Goal: Transaction & Acquisition: Subscribe to service/newsletter

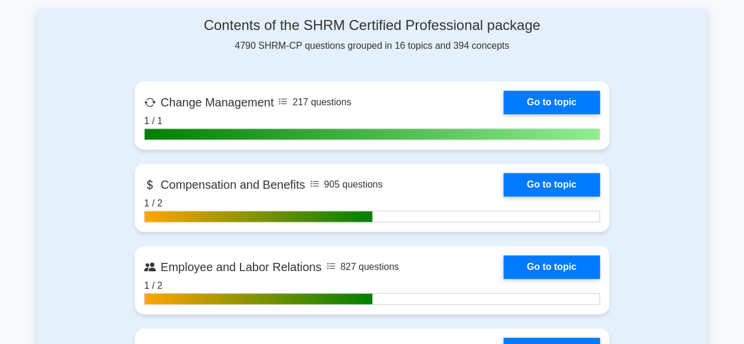
scroll to position [588, 0]
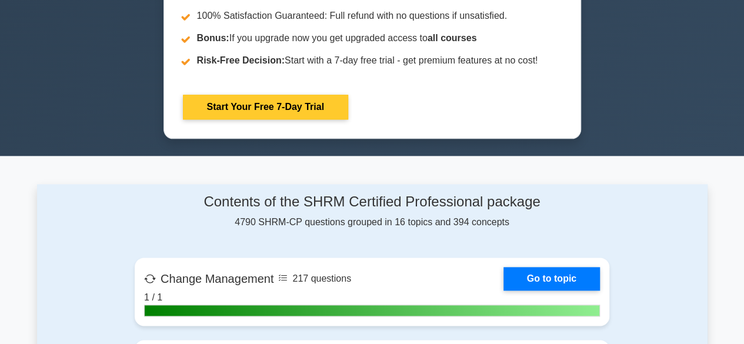
click at [222, 106] on link "Start Your Free 7-Day Trial" at bounding box center [265, 107] width 165 height 25
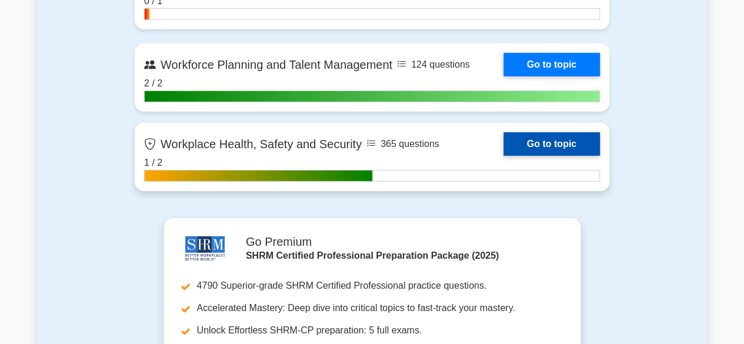
scroll to position [1824, 0]
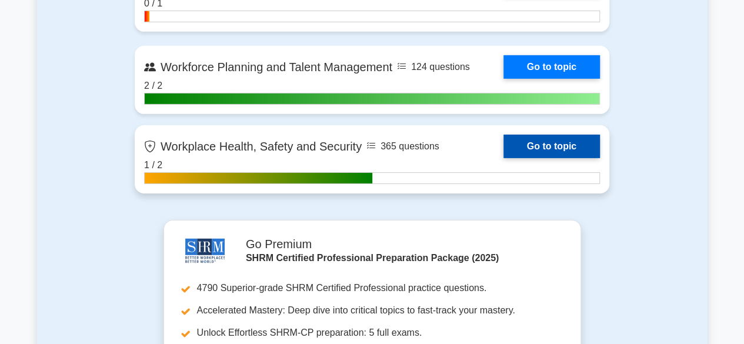
click at [504, 148] on link "Go to topic" at bounding box center [552, 147] width 96 height 24
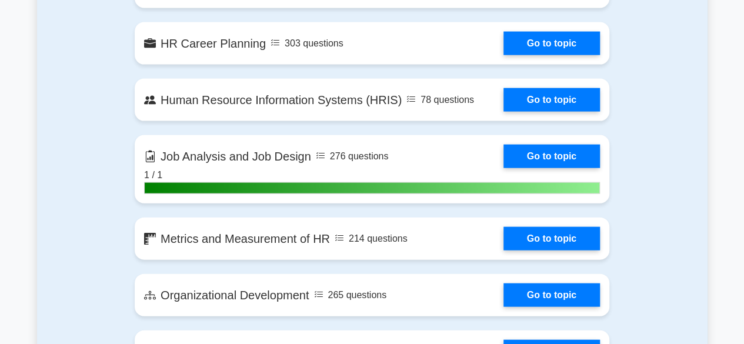
scroll to position [941, 0]
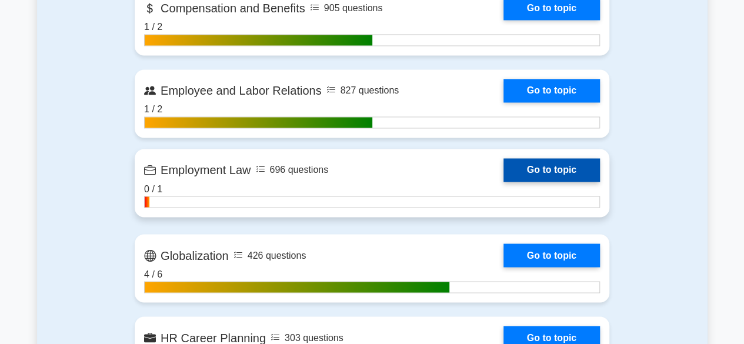
click at [504, 175] on link "Go to topic" at bounding box center [552, 170] width 96 height 24
click at [539, 159] on link "Go to topic" at bounding box center [552, 170] width 96 height 24
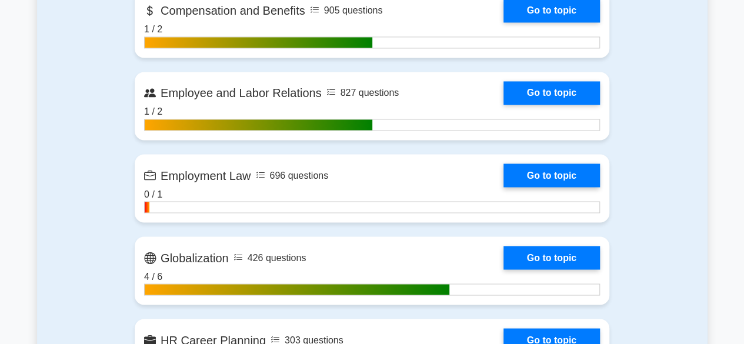
scroll to position [882, 0]
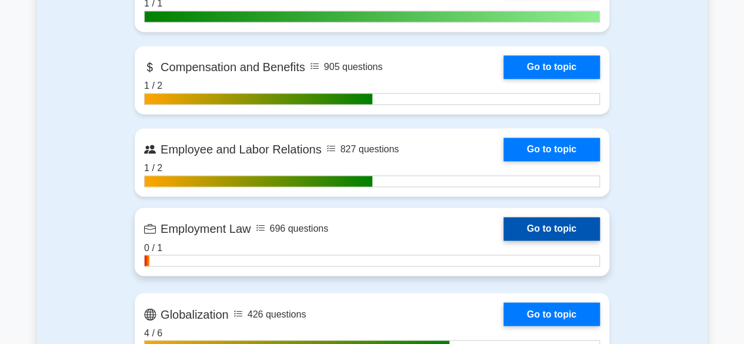
click at [526, 229] on link "Go to topic" at bounding box center [552, 229] width 96 height 24
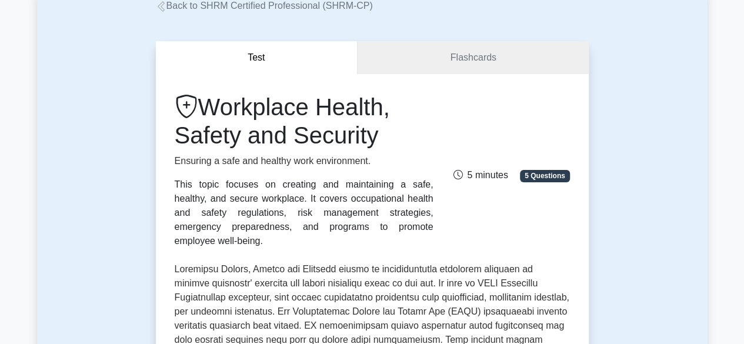
scroll to position [59, 0]
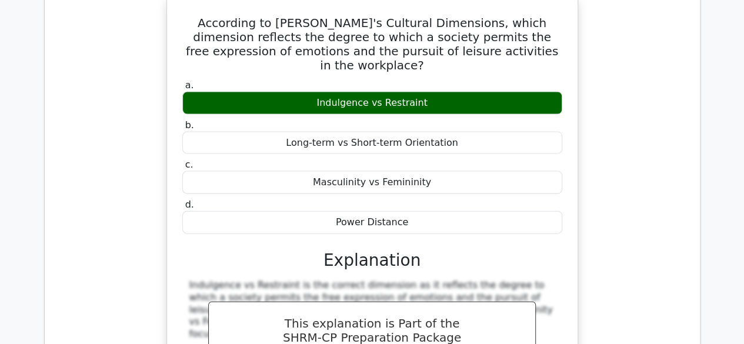
scroll to position [5707, 0]
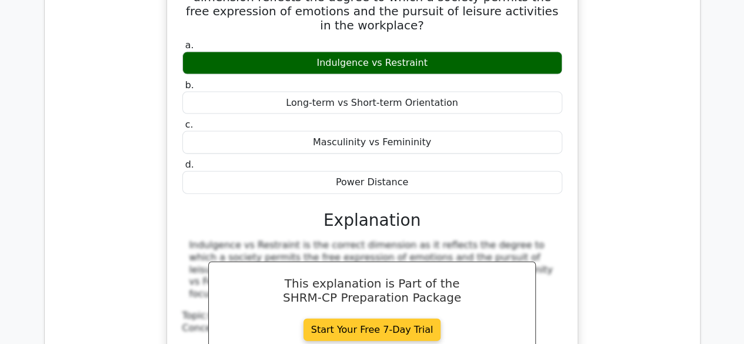
click at [374, 319] on link "Start Your Free 7-Day Trial" at bounding box center [373, 330] width 138 height 22
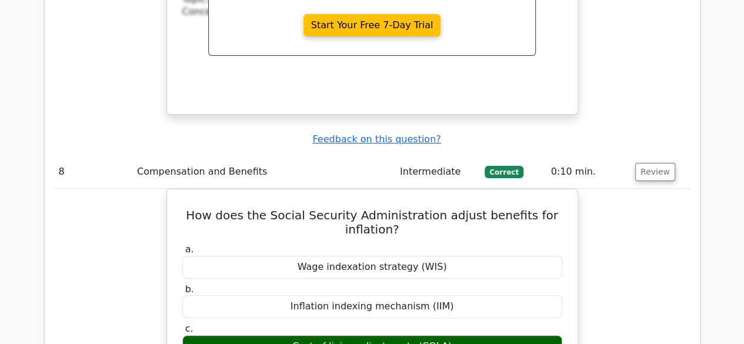
scroll to position [4295, 0]
